Goal: Transaction & Acquisition: Purchase product/service

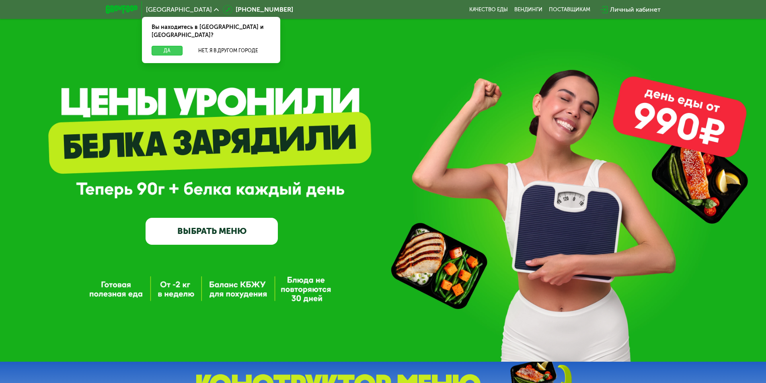
click at [171, 46] on button "Да" at bounding box center [167, 51] width 31 height 10
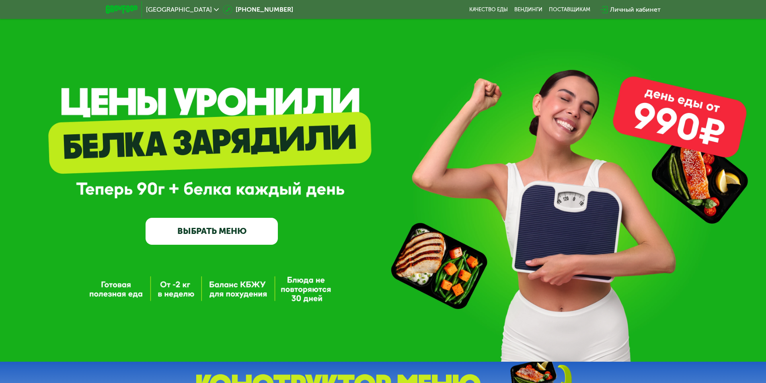
click at [124, 291] on div "GrowFood — доставка правильного питания ВЫБРАТЬ МЕНЮ" at bounding box center [383, 181] width 766 height 362
click at [185, 229] on link "ВЫБРАТЬ МЕНЮ" at bounding box center [212, 231] width 132 height 27
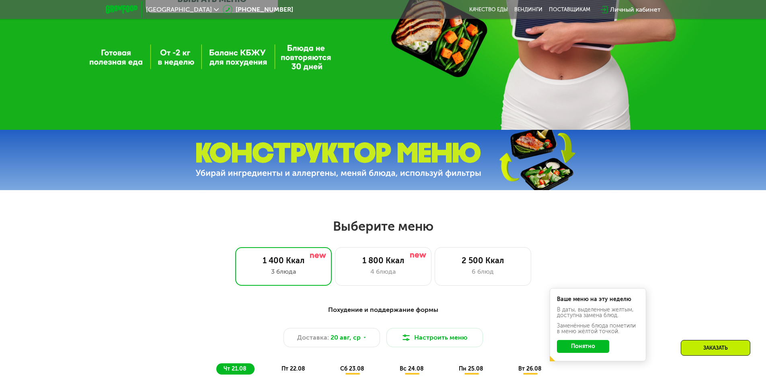
scroll to position [233, 0]
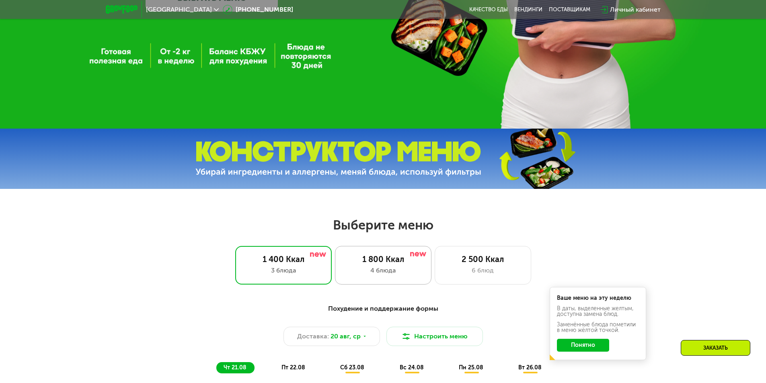
click at [393, 269] on div "4 блюда" at bounding box center [384, 271] width 80 height 10
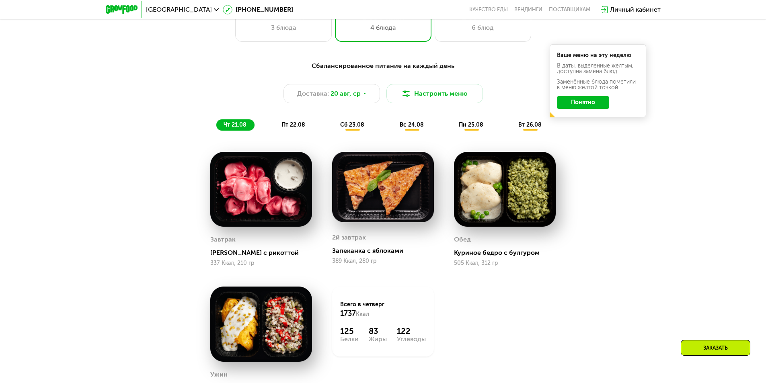
scroll to position [475, 0]
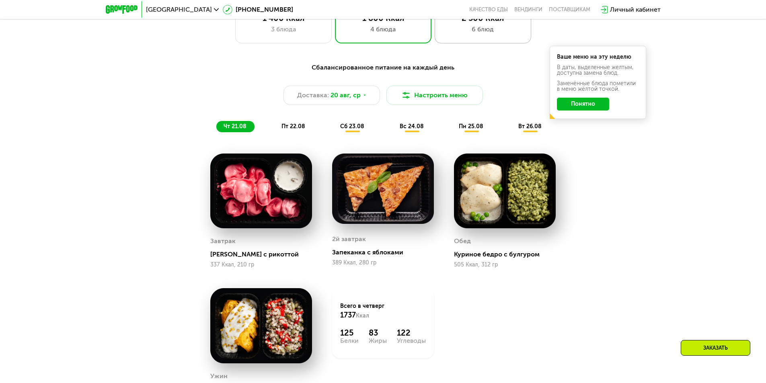
click at [475, 42] on div "2 500 Ккал 6 блюд" at bounding box center [483, 24] width 97 height 39
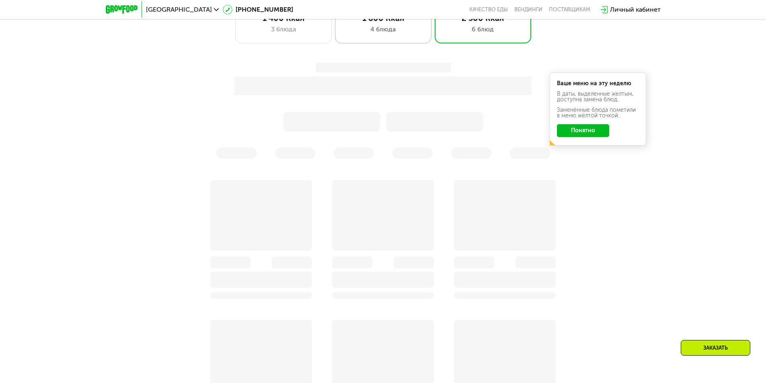
click at [435, 37] on div "1 800 Ккал 4 блюда" at bounding box center [483, 24] width 97 height 39
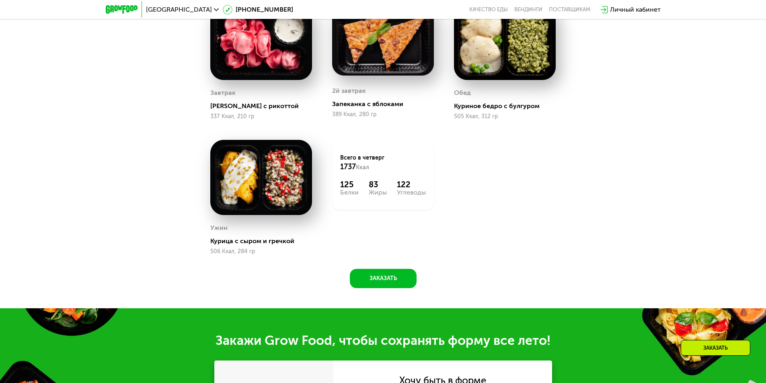
scroll to position [515, 0]
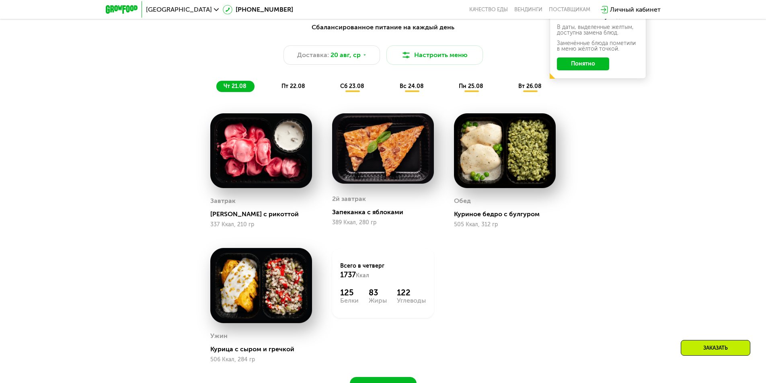
click at [287, 82] on div "Сбалансированное питание на каждый день Доставка: [DATE] Настроить меню чт 21.0…" at bounding box center [383, 58] width 476 height 70
click at [290, 87] on span "пт 22.08" at bounding box center [294, 86] width 24 height 7
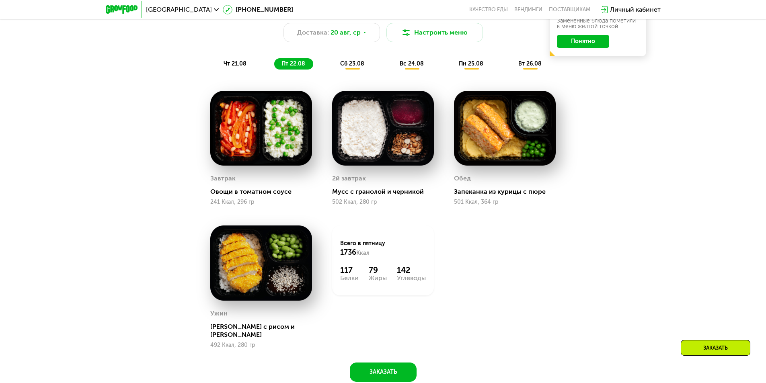
scroll to position [555, 0]
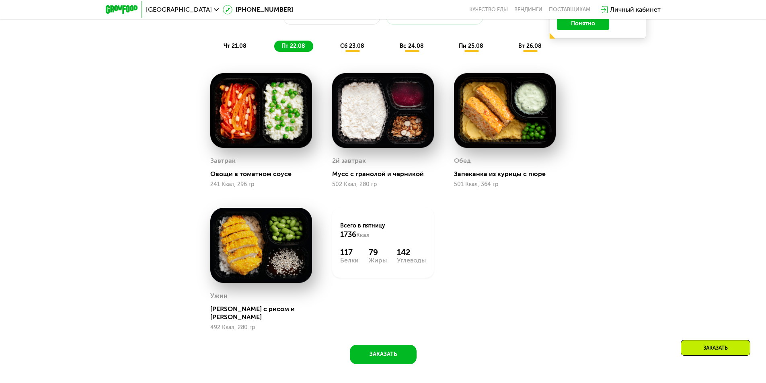
click at [356, 49] on span "сб 23.08" at bounding box center [352, 46] width 24 height 7
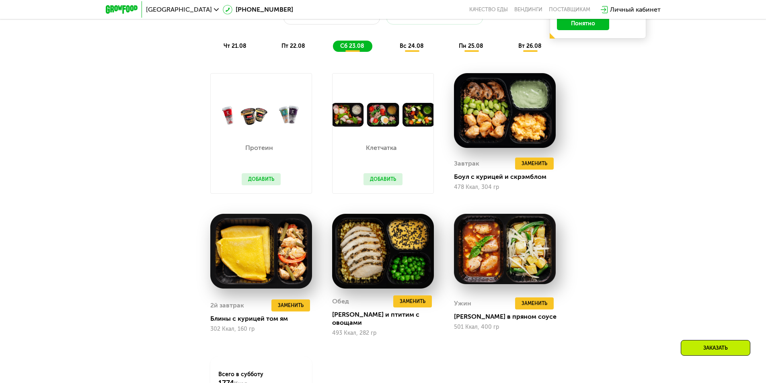
click at [452, 52] on div "вс 24.08" at bounding box center [472, 46] width 40 height 11
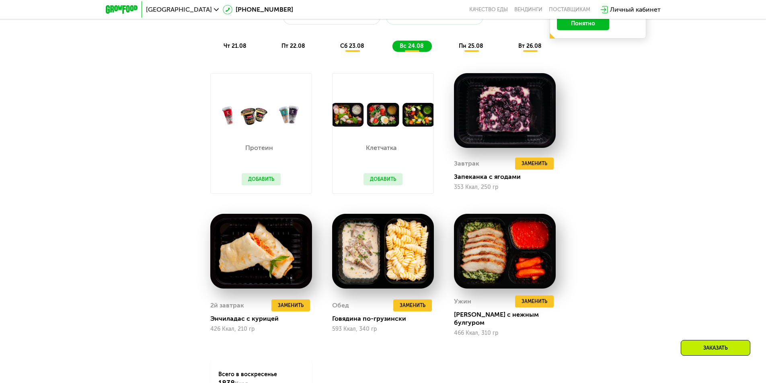
click at [463, 48] on span "пн 25.08" at bounding box center [471, 46] width 25 height 7
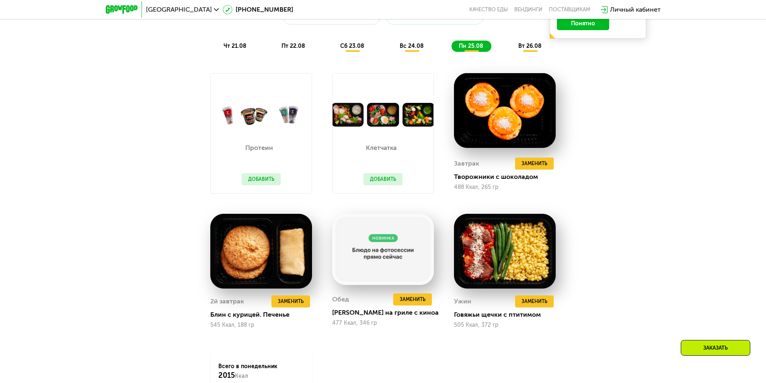
click at [521, 48] on span "вт 26.08" at bounding box center [530, 46] width 23 height 7
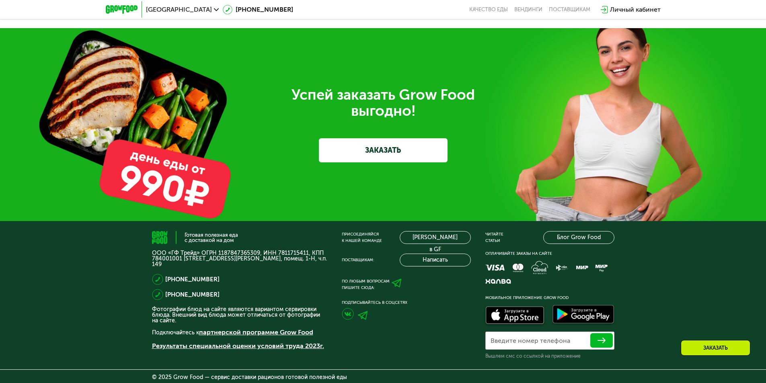
scroll to position [2575, 0]
